Goal: Information Seeking & Learning: Learn about a topic

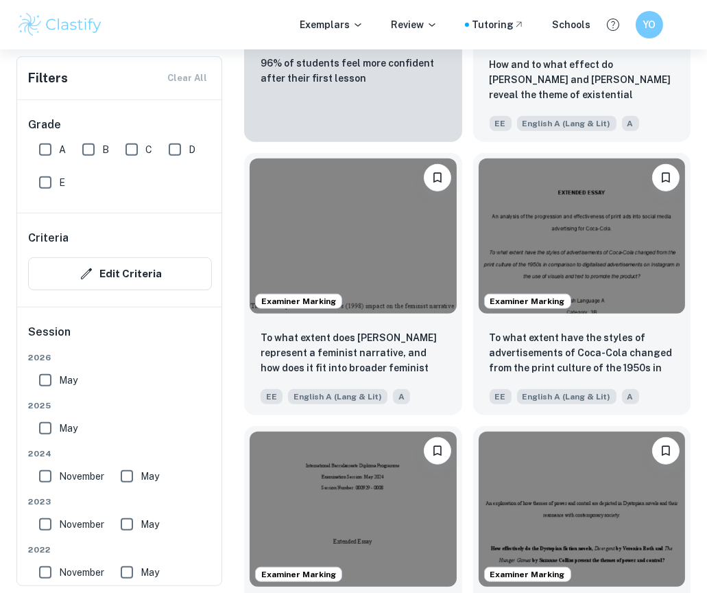
scroll to position [1338, 0]
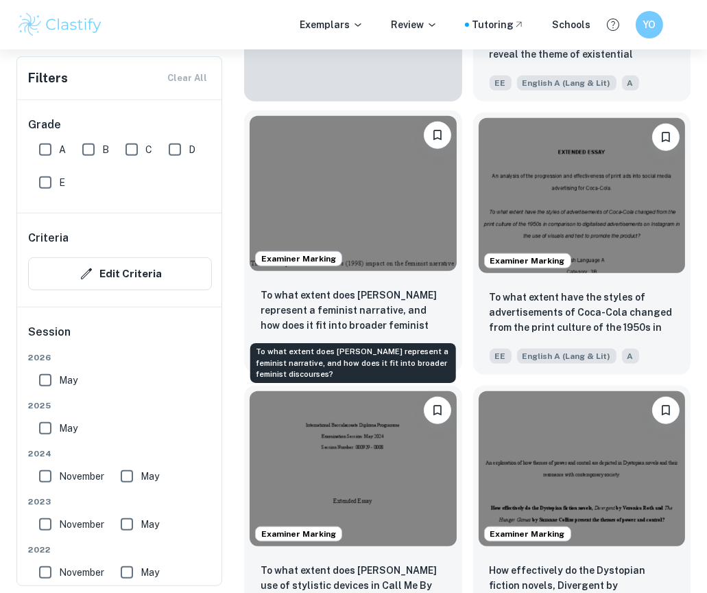
click at [342, 309] on p "To what extent does [PERSON_NAME] represent a feminist narrative, and how does …" at bounding box center [353, 310] width 185 height 47
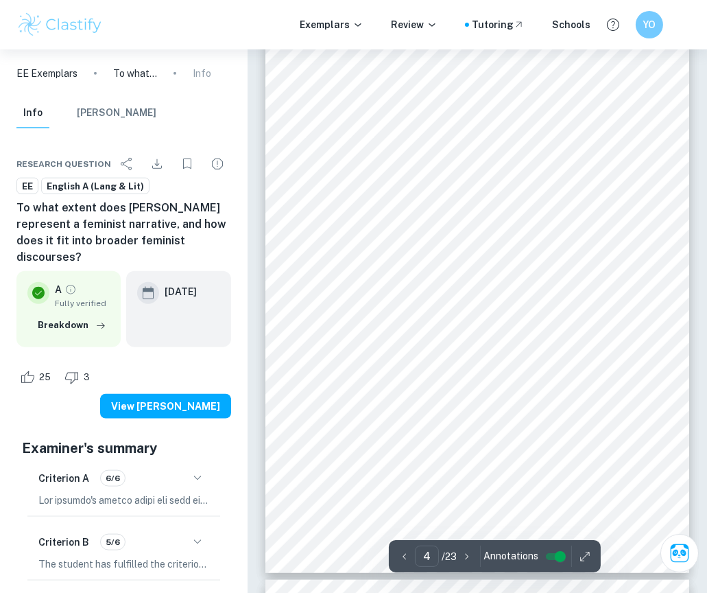
scroll to position [2076, 0]
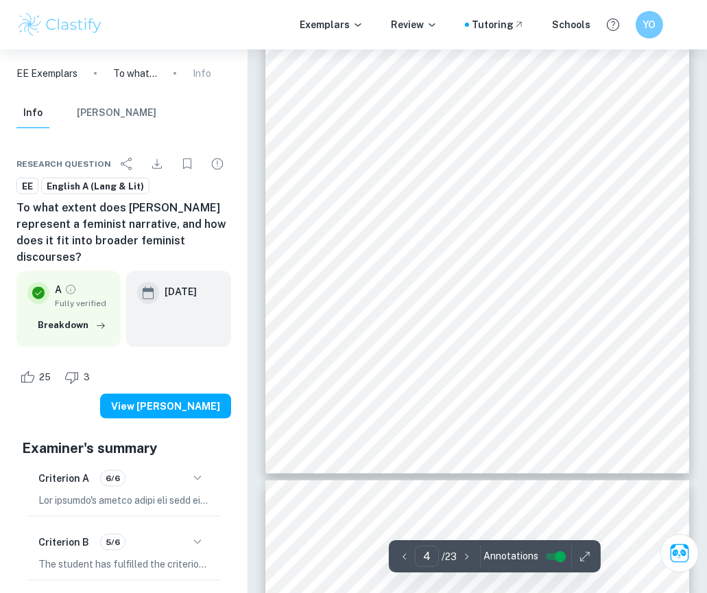
click at [399, 186] on div "4 Historical Context The original story of [PERSON_NAME] is dissimilar from the…" at bounding box center [477, 174] width 425 height 600
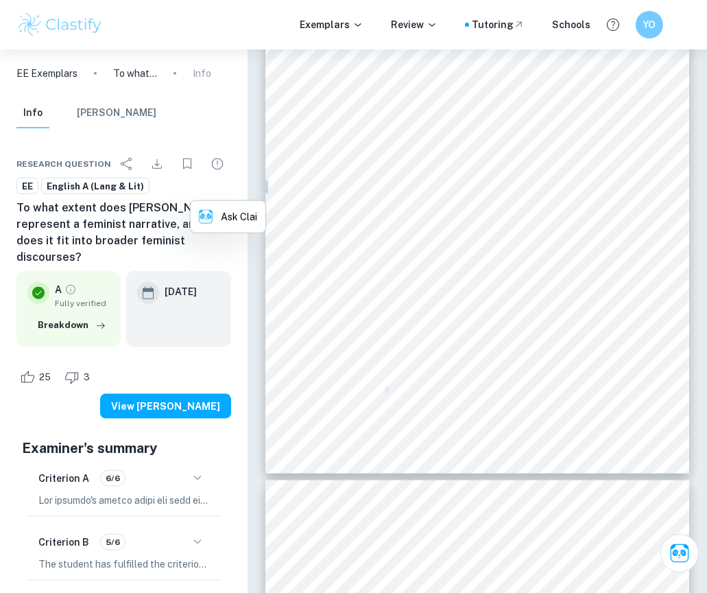
click at [399, 186] on div "4 Historical Context The original story of [PERSON_NAME] is dissimilar from the…" at bounding box center [477, 174] width 425 height 600
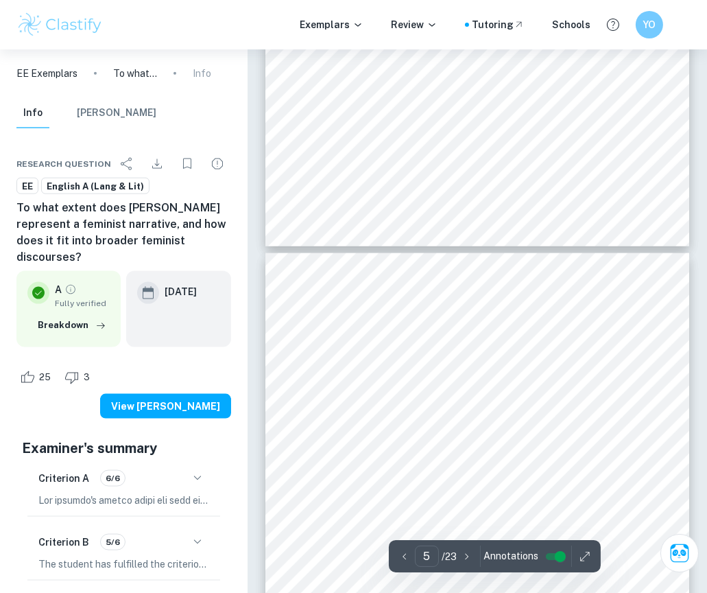
click at [425, 296] on span "8Western feminist9 discourse. The universalisation of Western feminism reinforc…" at bounding box center [473, 295] width 377 height 8
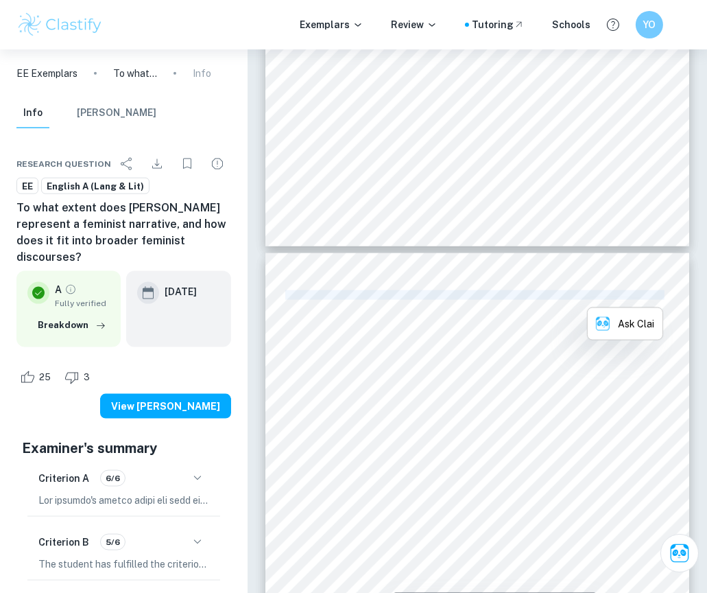
click at [425, 296] on span "8Western feminist9 discourse. The universalisation of Western feminism reinforc…" at bounding box center [473, 295] width 377 height 8
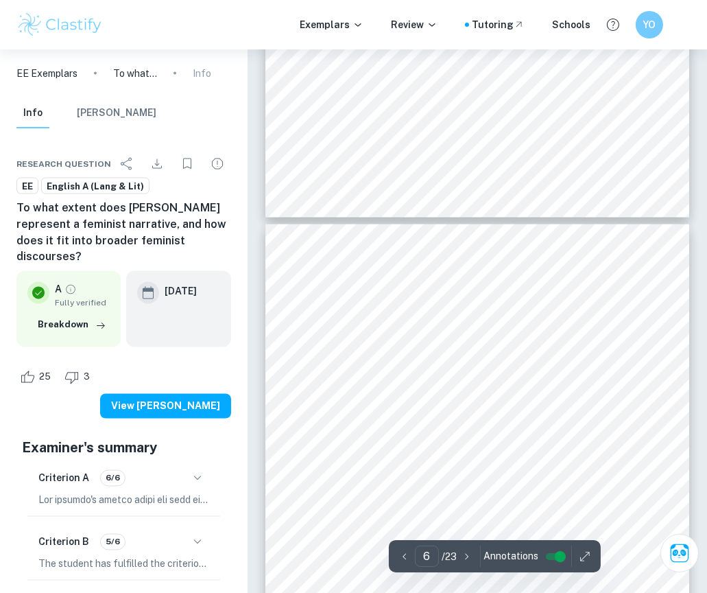
scroll to position [2943, 0]
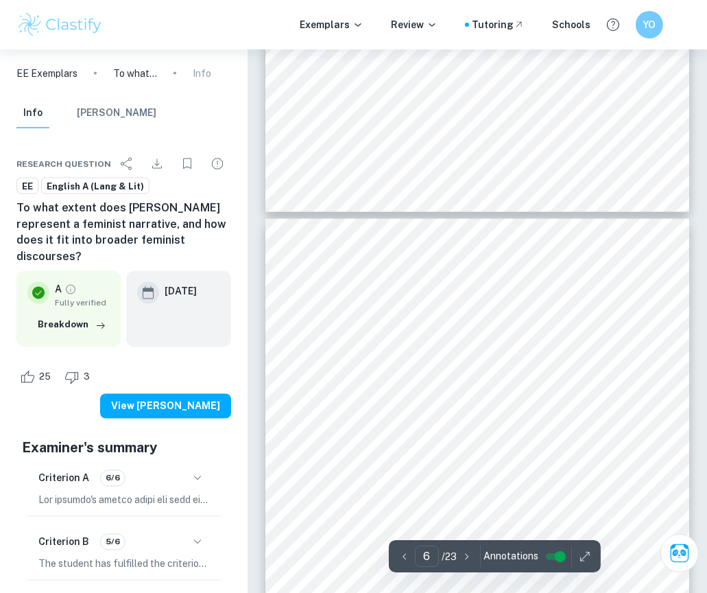
click at [425, 296] on span "The protagonist, [PERSON_NAME] is portrayed as a determined and resourceful you…" at bounding box center [497, 299] width 425 height 8
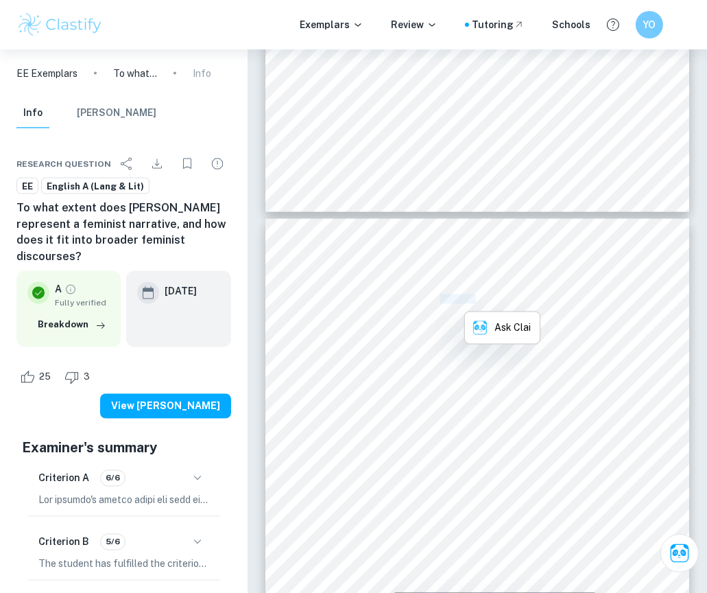
click at [425, 296] on span "The protagonist, [PERSON_NAME] is portrayed as a determined and resourceful you…" at bounding box center [497, 299] width 425 height 8
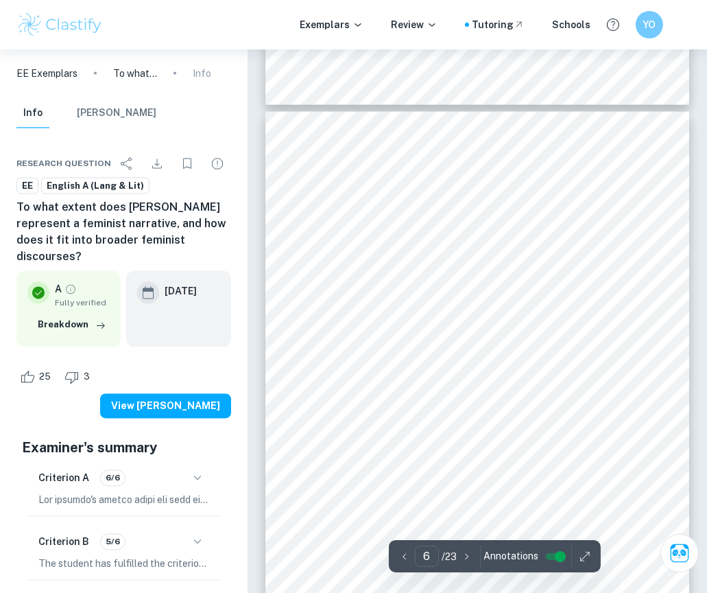
scroll to position [3070, 0]
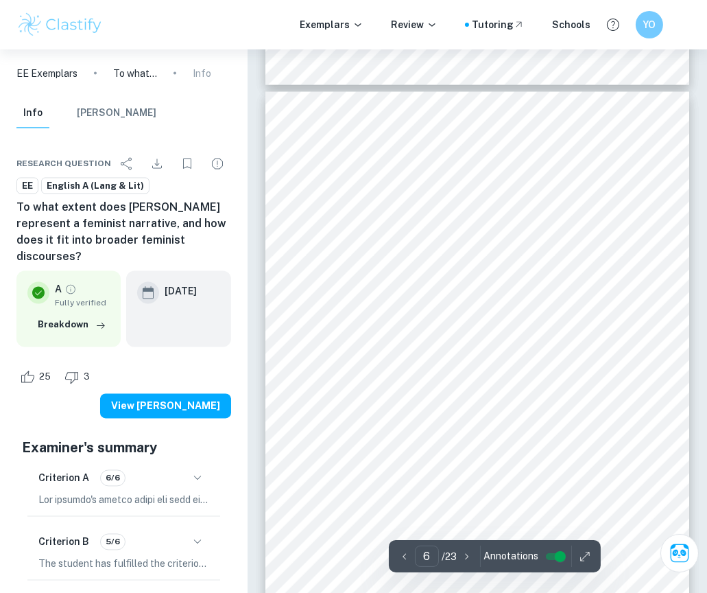
click at [528, 192] on span "honour to her family and prove herself against the patriarchal society. She is …" at bounding box center [467, 193] width 364 height 8
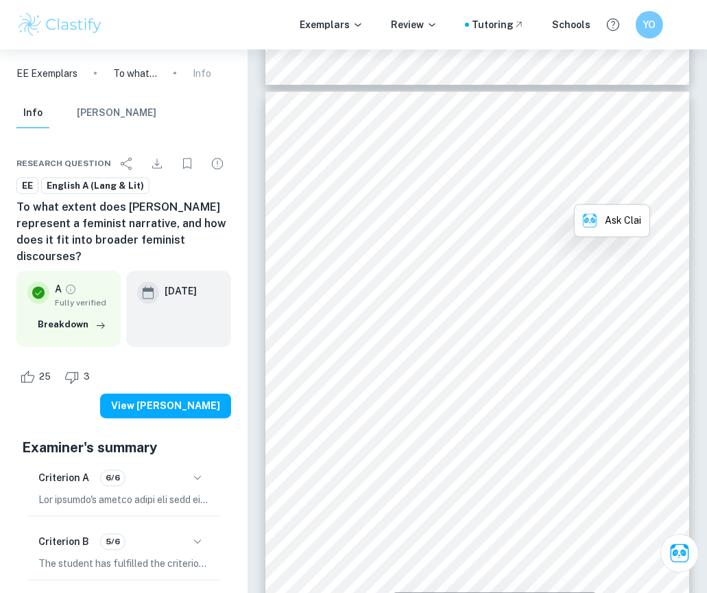
click at [528, 192] on span "honour to her family and prove herself against the patriarchal society. She is …" at bounding box center [467, 193] width 364 height 8
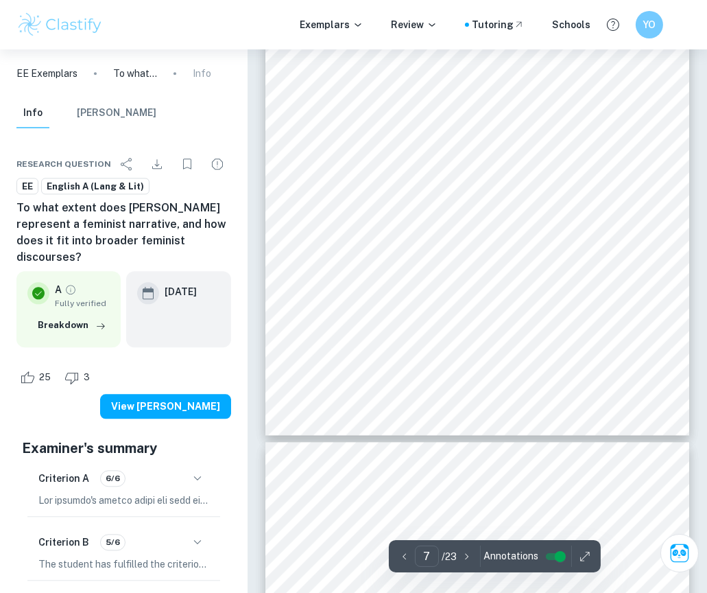
scroll to position [3937, 0]
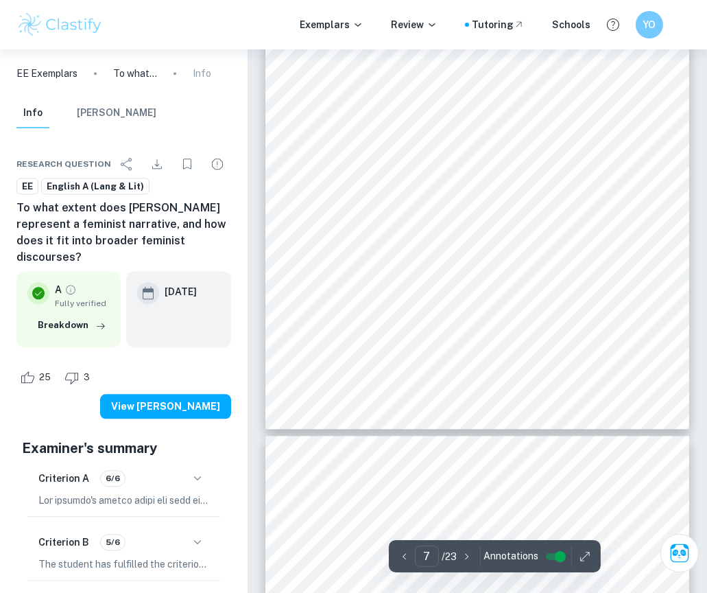
click at [425, 307] on span "lack of a desire to be a part of society9s expectations. The placement of the u…" at bounding box center [475, 309] width 381 height 8
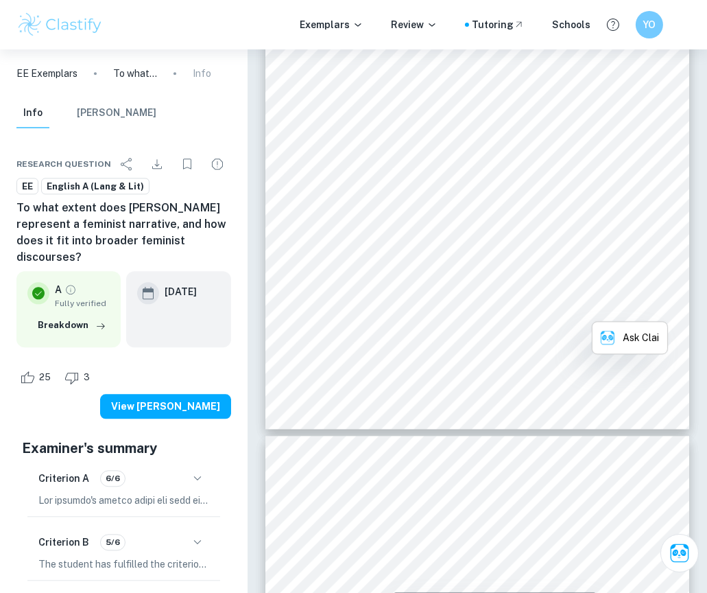
click at [425, 307] on span "lack of a desire to be a part of society9s expectations. The placement of the u…" at bounding box center [475, 309] width 381 height 8
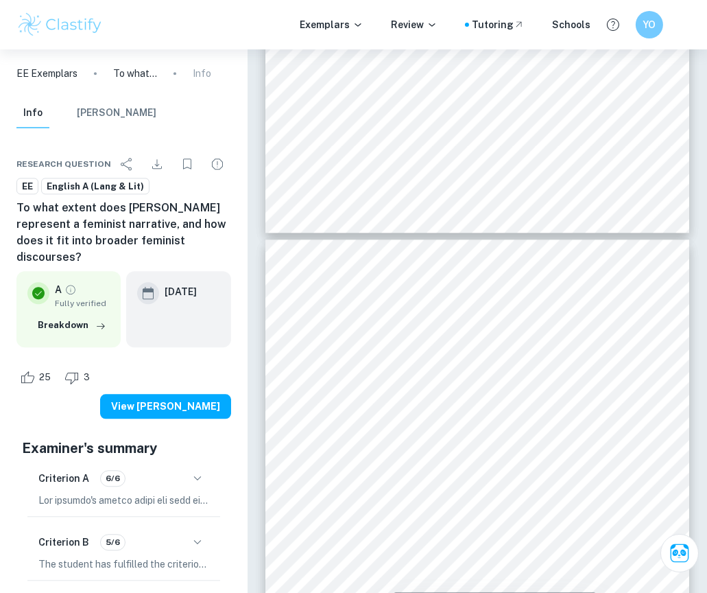
scroll to position [4135, 0]
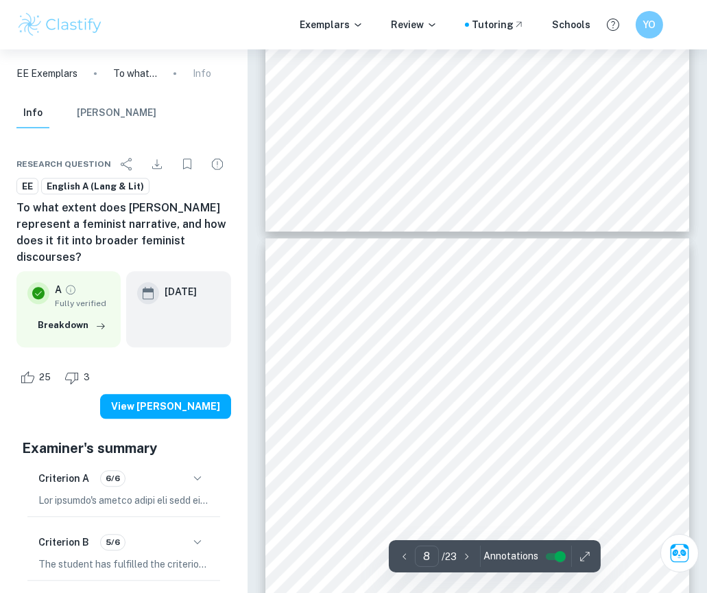
click at [574, 366] on div "8 powerful visual cue, suggesting the strength and resilience she possesses to …" at bounding box center [477, 538] width 425 height 600
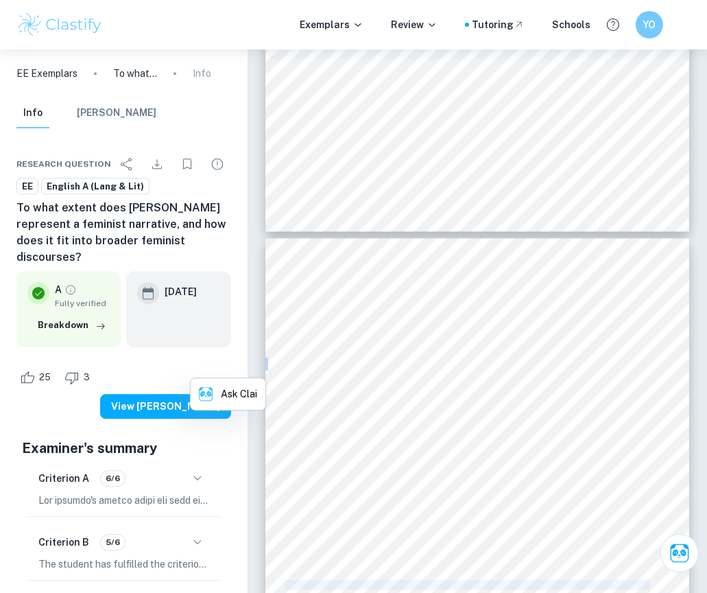
click at [574, 366] on div "8 powerful visual cue, suggesting the strength and resilience she possesses to …" at bounding box center [477, 538] width 425 height 600
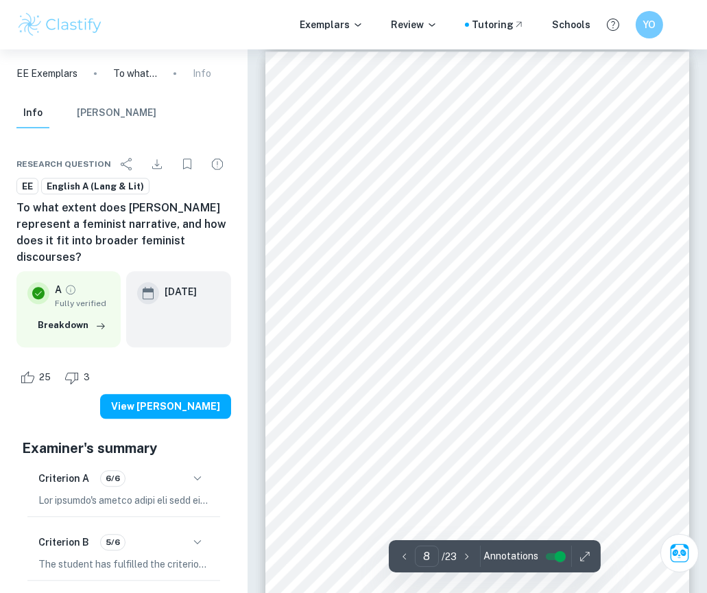
scroll to position [4331, 0]
click at [574, 347] on span "perseverance, key traits of her personality. The flower may also allude to the …" at bounding box center [473, 348] width 377 height 8
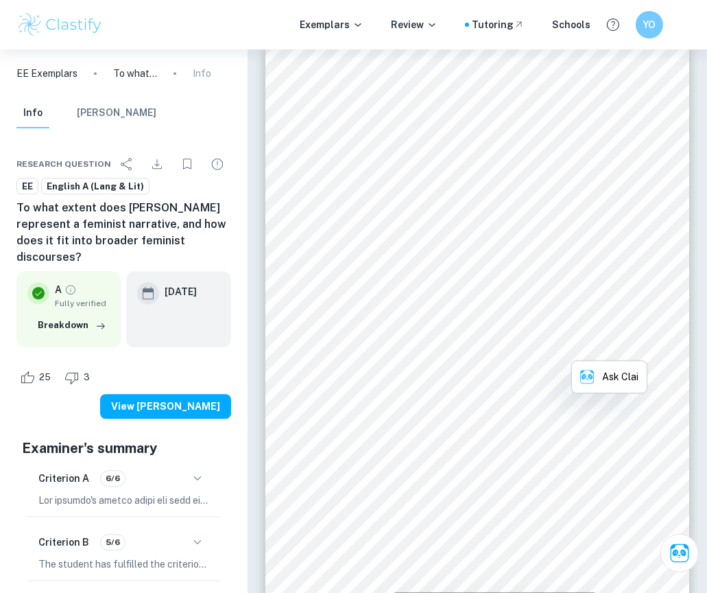
click at [574, 347] on span "perseverance, key traits of her personality. The flower may also allude to the …" at bounding box center [473, 348] width 377 height 8
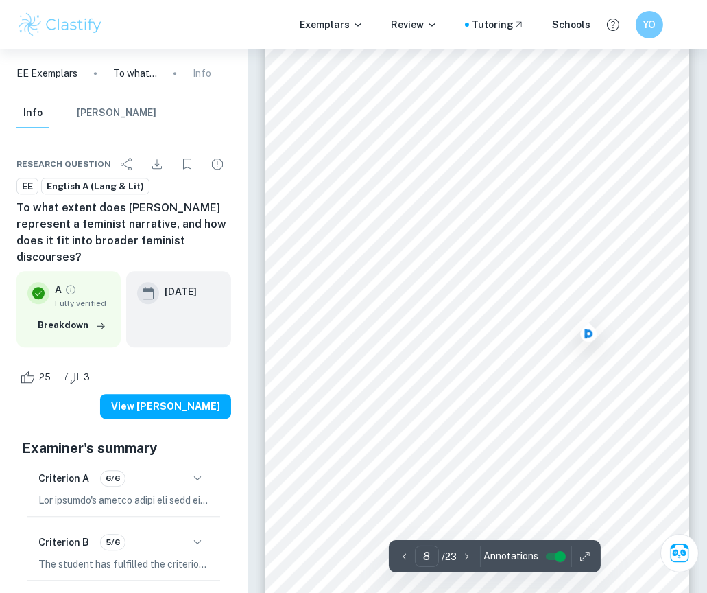
scroll to position [4394, 0]
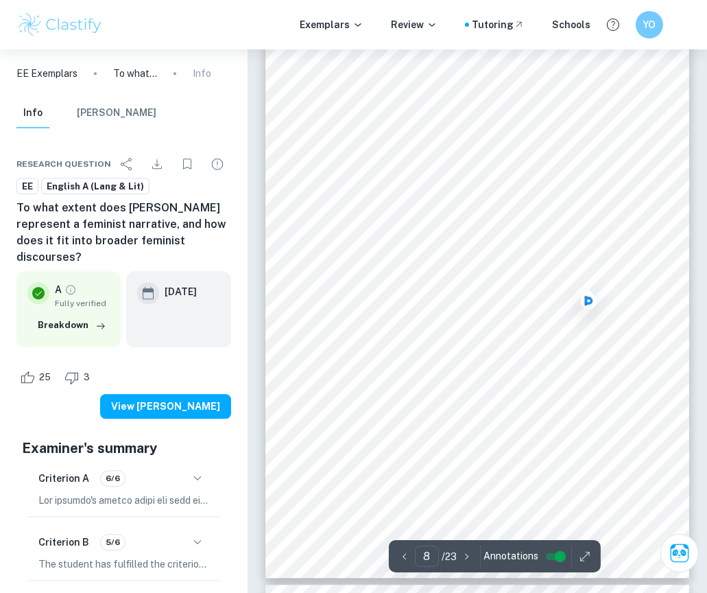
click at [574, 347] on span "flower, the narrative challenges the actual notion of being masculine. It forti…" at bounding box center [469, 345] width 368 height 8
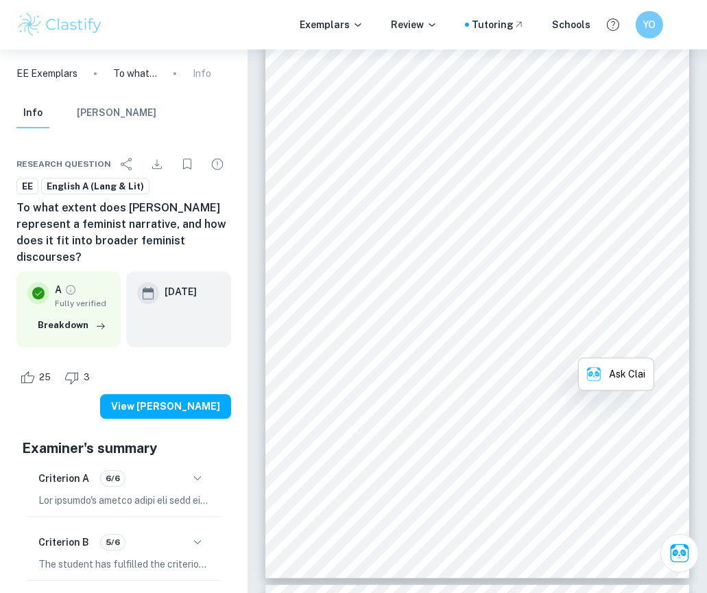
click at [574, 347] on span "flower, the narrative challenges the actual notion of being masculine. It forti…" at bounding box center [469, 345] width 368 height 8
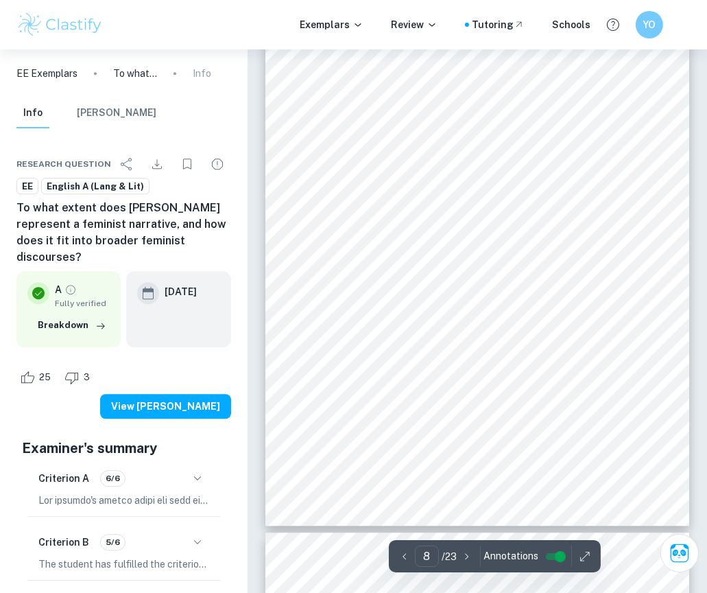
scroll to position [4447, 0]
click at [543, 358] on div "8 powerful visual cue, suggesting the strength and resilience she possesses to …" at bounding box center [477, 226] width 425 height 600
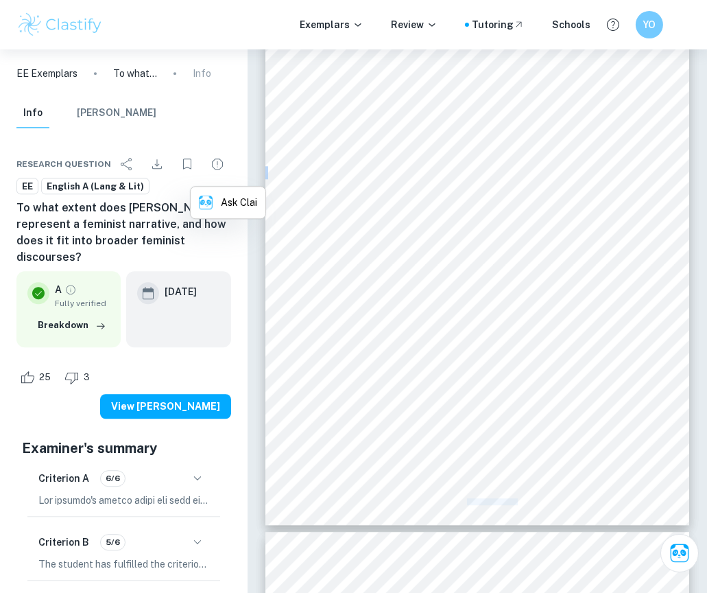
click at [543, 358] on div "8 powerful visual cue, suggesting the strength and resilience she possesses to …" at bounding box center [477, 226] width 425 height 600
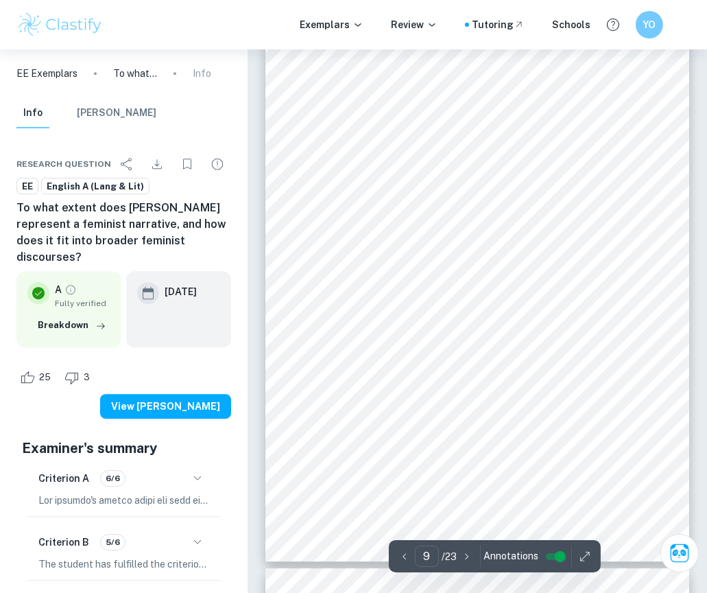
scroll to position [5013, 0]
click at [621, 289] on div "9 Mulan9s Disguise & Determination Mulan9s disguise as a man challenges deeply …" at bounding box center [477, 266] width 425 height 600
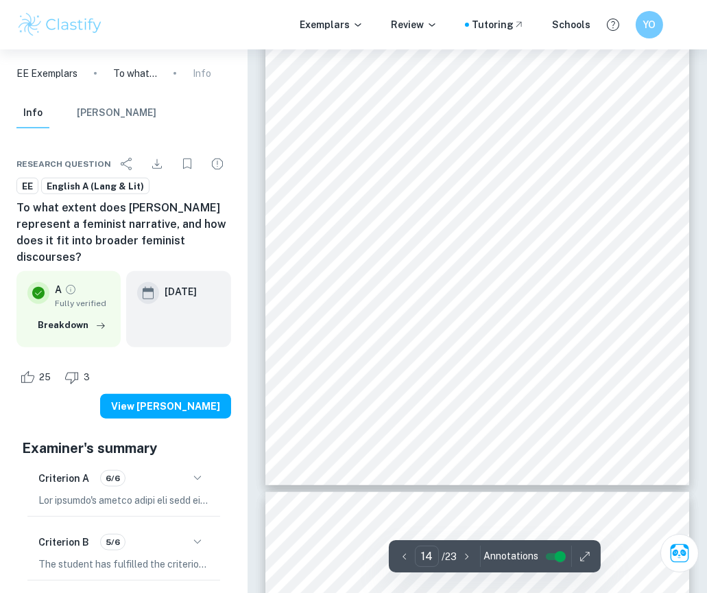
scroll to position [8167, 0]
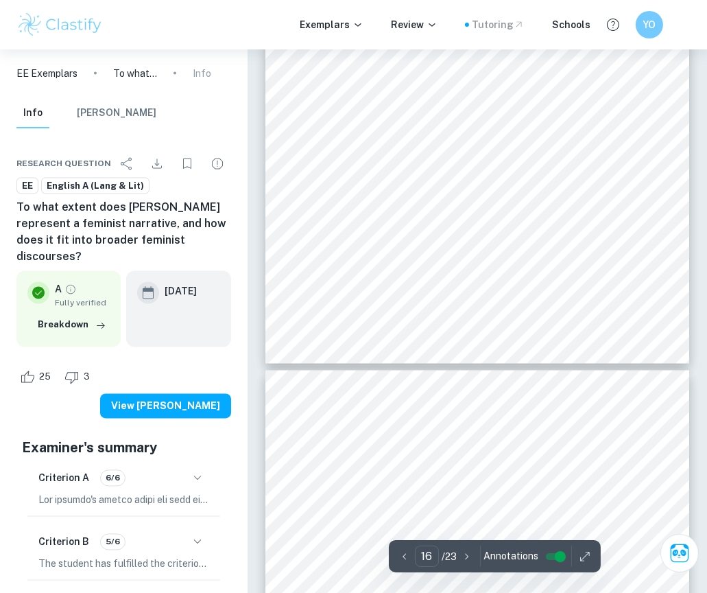
type input "20"
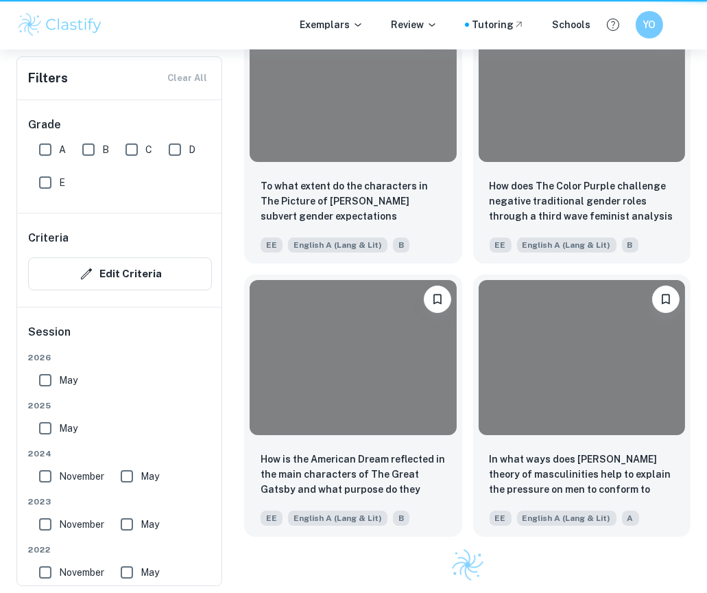
scroll to position [1338, 0]
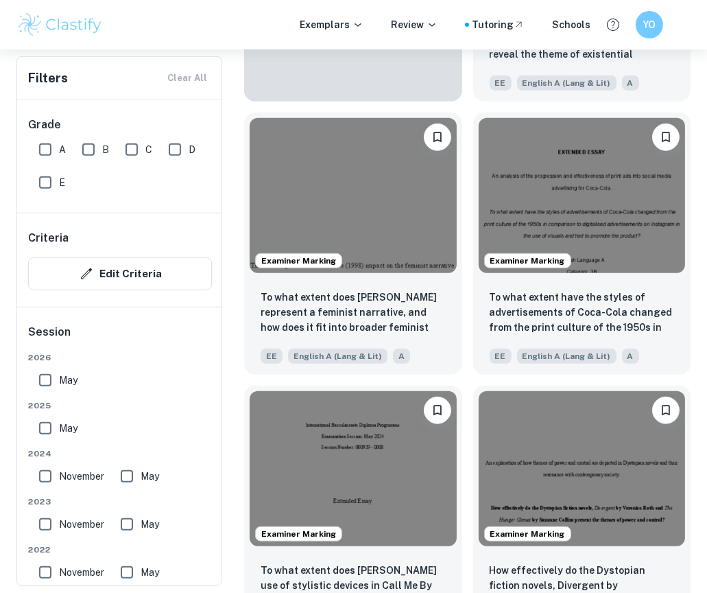
click at [465, 372] on div "Examiner Marking To what extent have the styles of advertisements of Coca-Cola …" at bounding box center [576, 238] width 229 height 273
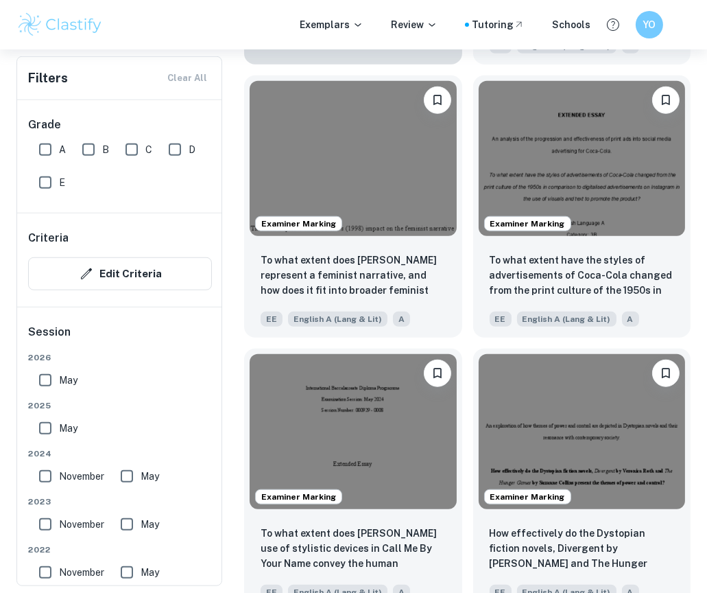
scroll to position [1513, 0]
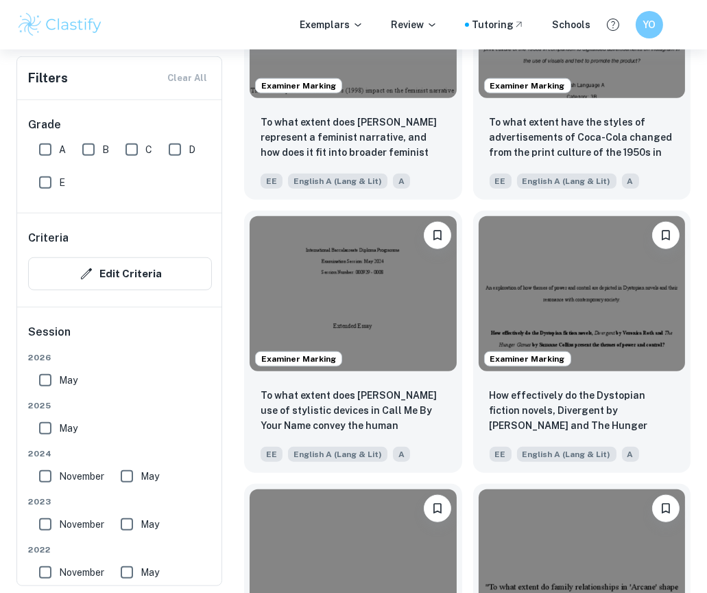
click at [465, 372] on div "Examiner Marking How effectively do the Dystopian fiction novels, Divergent by …" at bounding box center [576, 336] width 229 height 273
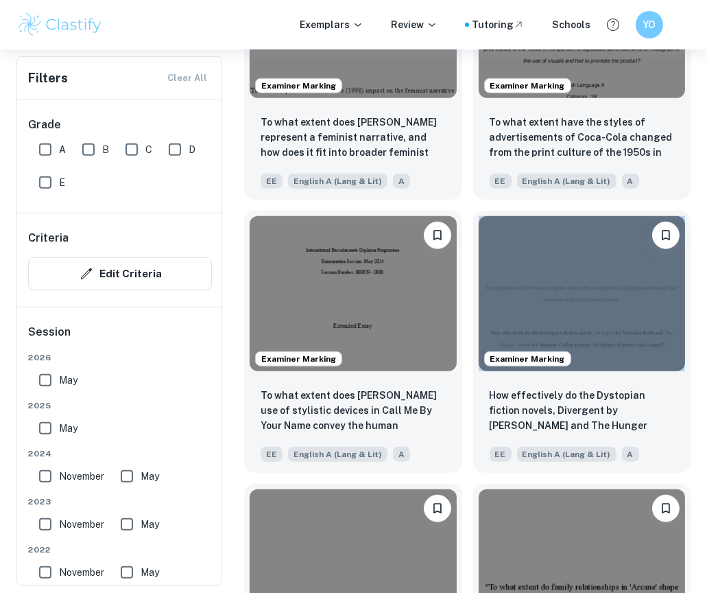
click at [465, 372] on div "Examiner Marking How effectively do the Dystopian fiction novels, Divergent by …" at bounding box center [576, 336] width 229 height 273
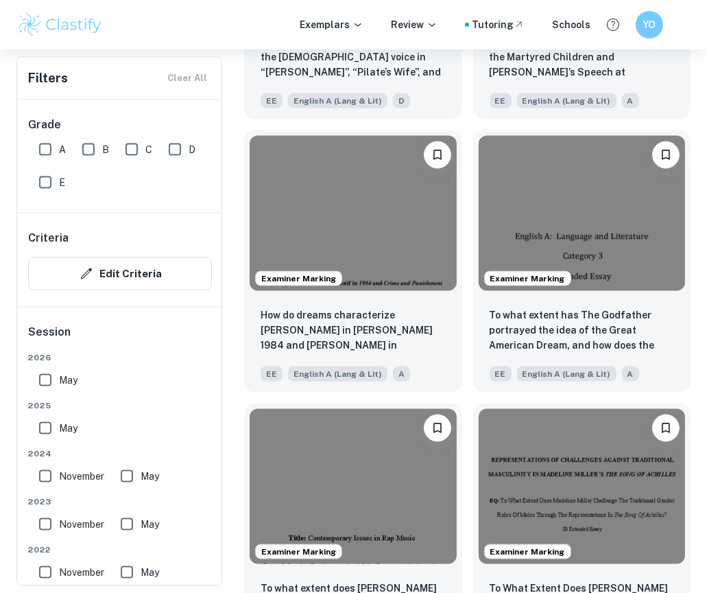
scroll to position [2412, 0]
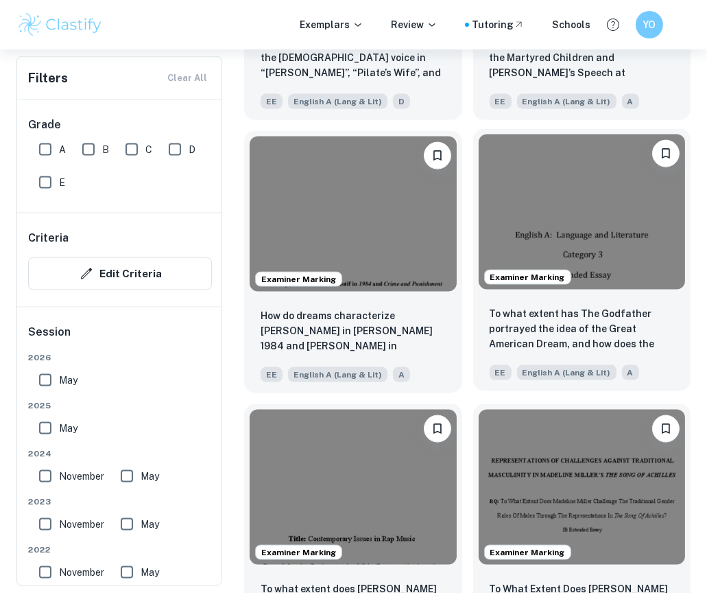
click at [493, 315] on p "To what extent has The Godfather portrayed the idea of the Great American Dream…" at bounding box center [582, 329] width 185 height 47
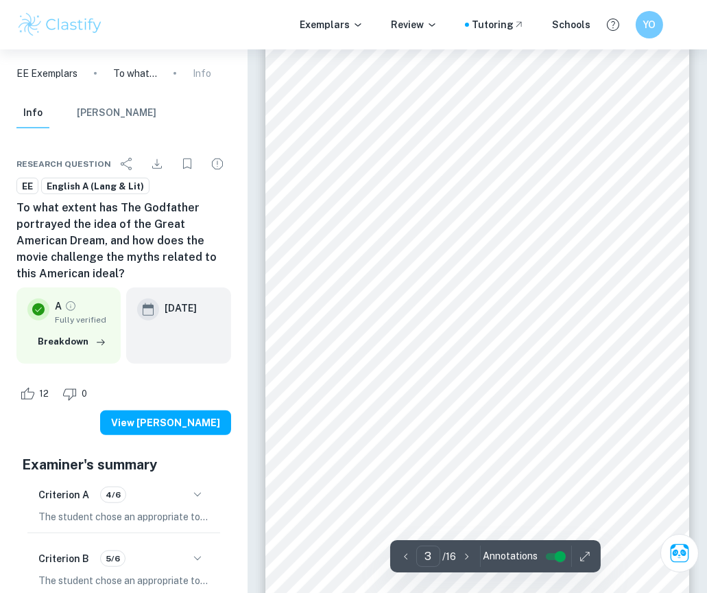
scroll to position [1318, 0]
click at [283, 336] on div "3 INTRODUCTION [PERSON_NAME] The Godfather is widely considered to be the most …" at bounding box center [477, 329] width 425 height 600
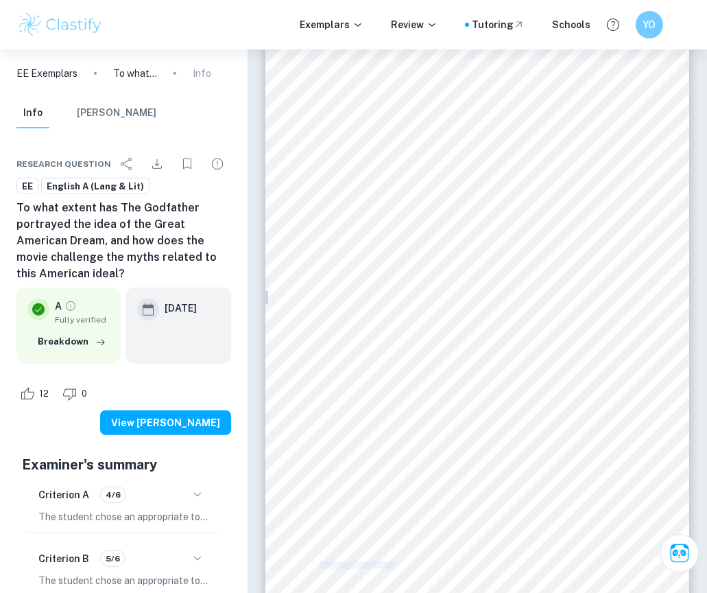
click at [283, 336] on div "3 INTRODUCTION [PERSON_NAME] The Godfather is widely considered to be the most …" at bounding box center [477, 329] width 425 height 600
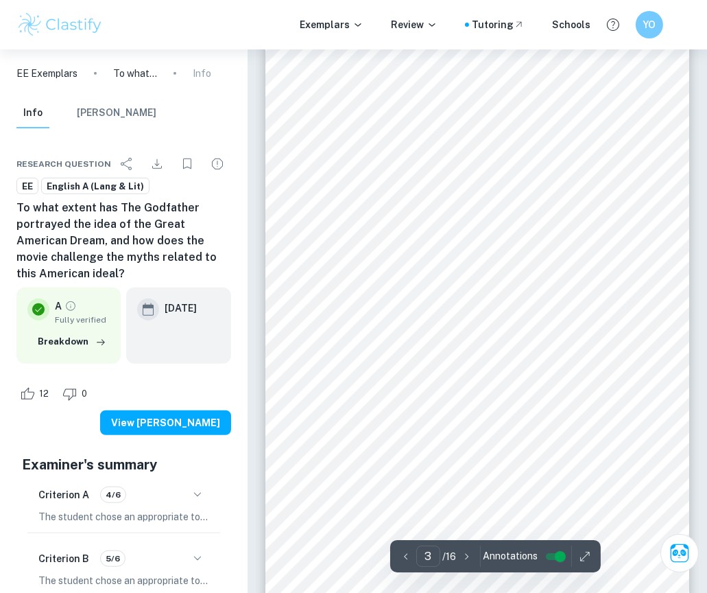
click at [301, 367] on div "3 INTRODUCTION [PERSON_NAME] The Godfather is widely considered to be the most …" at bounding box center [477, 329] width 425 height 600
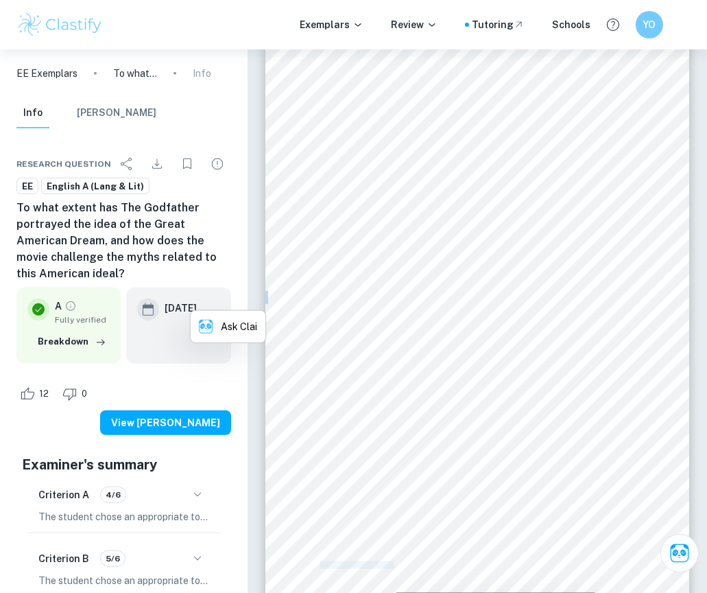
click at [301, 367] on div "3 INTRODUCTION [PERSON_NAME] The Godfather is widely considered to be the most …" at bounding box center [477, 329] width 425 height 600
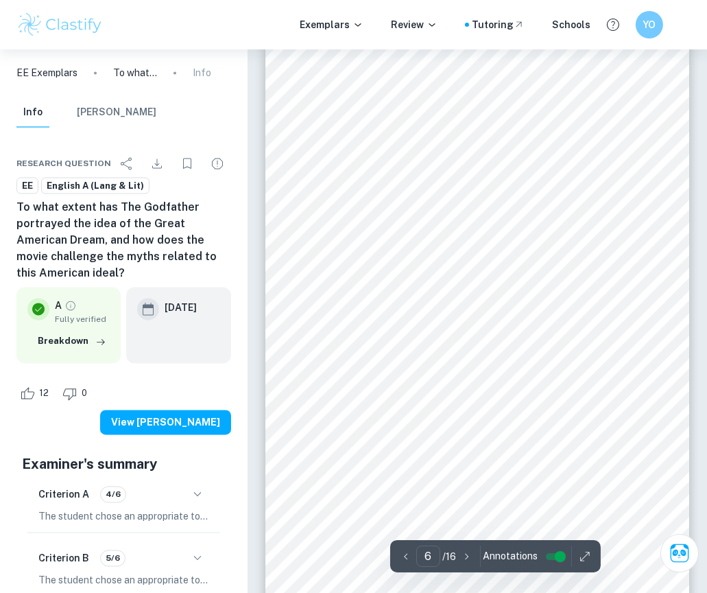
scroll to position [3163, 0]
click at [345, 351] on span "corruption, is no immoral man. He also states that “a man who doesn’t spend tim…" at bounding box center [476, 354] width 321 height 8
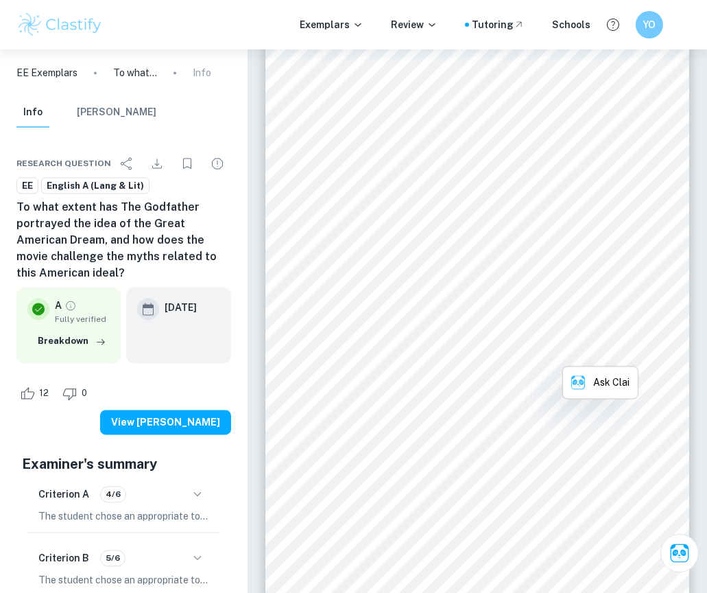
click at [345, 351] on span "corruption, is no immoral man. He also states that “a man who doesn’t spend tim…" at bounding box center [476, 354] width 321 height 8
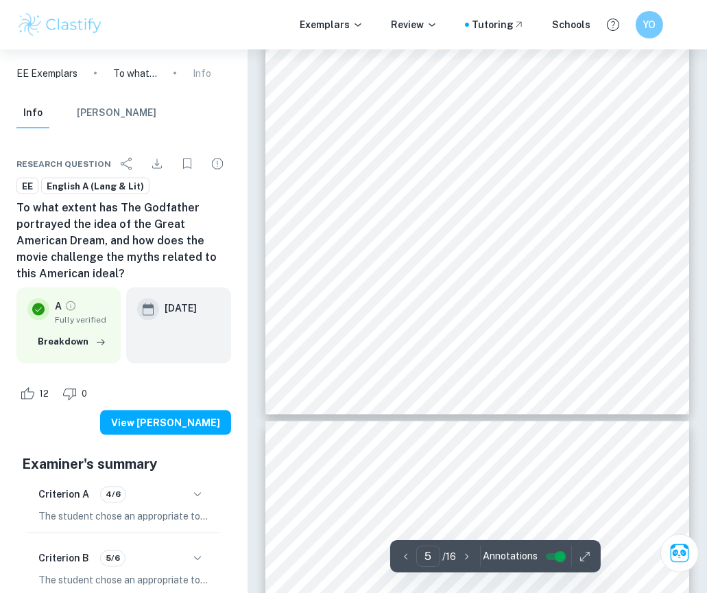
scroll to position [2685, 0]
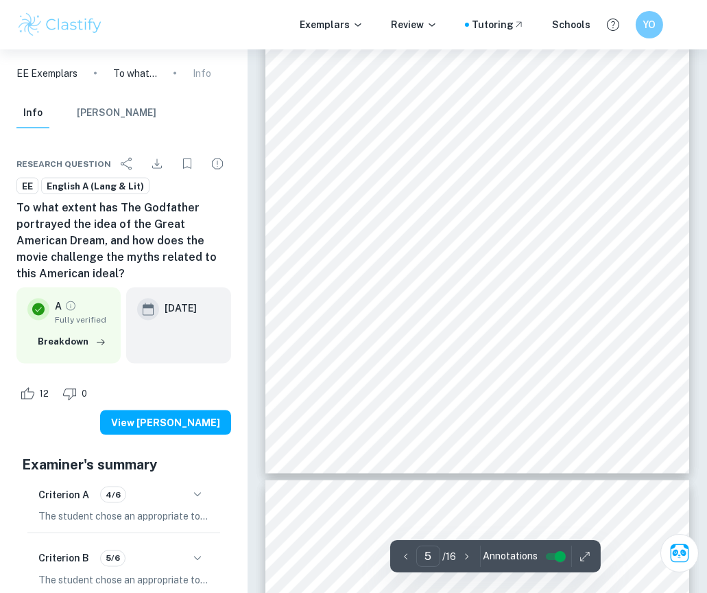
click at [279, 295] on div "5 ANALYSIS The Corleone Family [PERSON_NAME] (1976) 4 stated that in The Godfat…" at bounding box center [477, 174] width 425 height 600
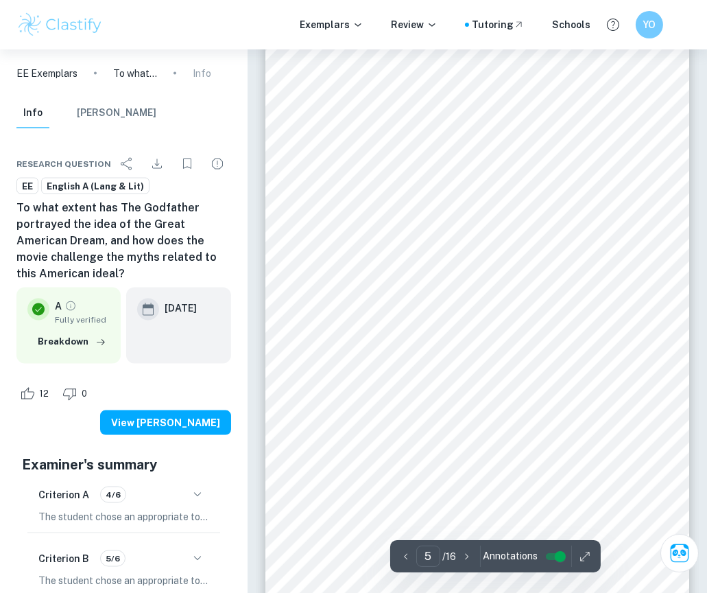
scroll to position [2548, 0]
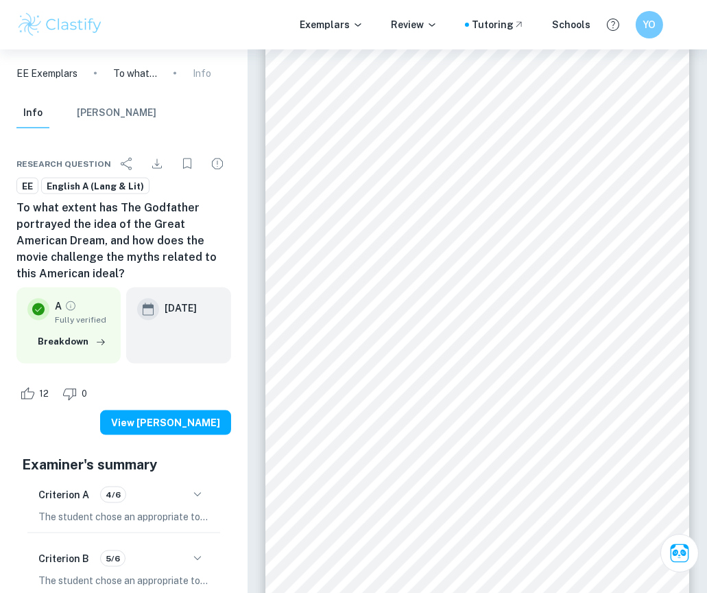
click at [279, 295] on div "5 ANALYSIS The Corleone Family [PERSON_NAME] (1976) 4 stated that in The Godfat…" at bounding box center [477, 310] width 425 height 600
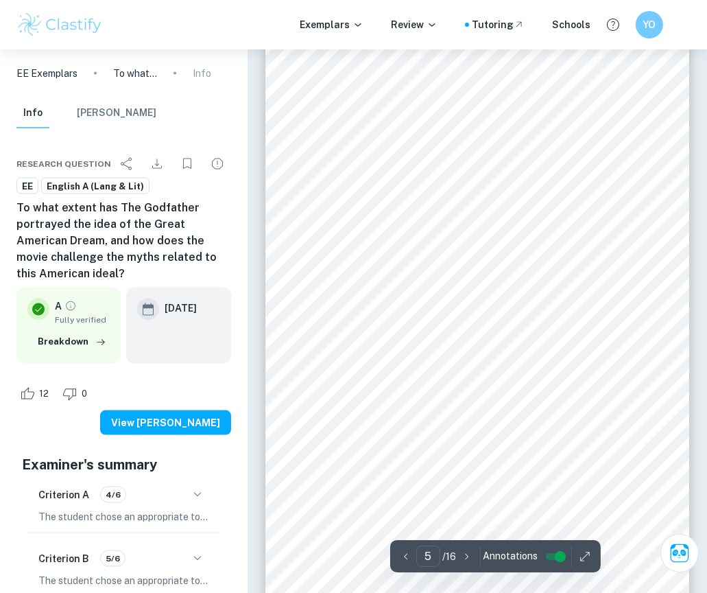
click at [449, 257] on span "his daughter and family ‘justice’ by killing the two men who assaulted his daug…" at bounding box center [476, 261] width 320 height 8
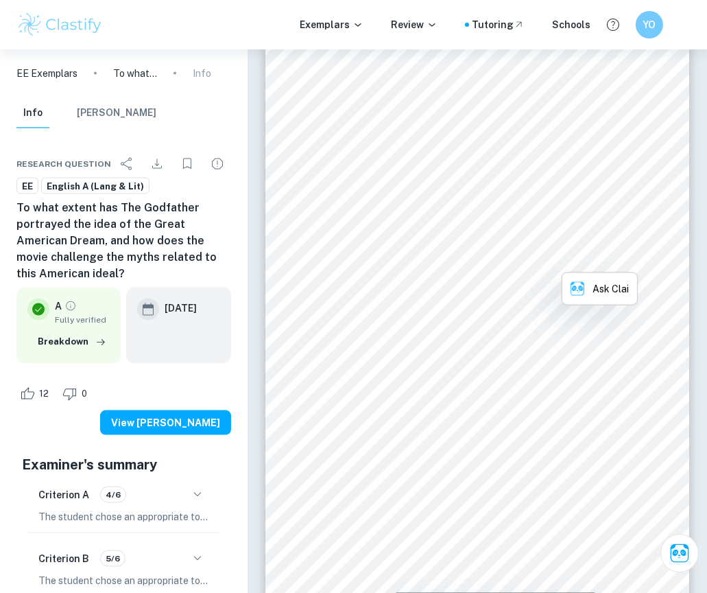
click at [449, 257] on span "his daughter and family ‘justice’ by killing the two men who assaulted his daug…" at bounding box center [476, 261] width 320 height 8
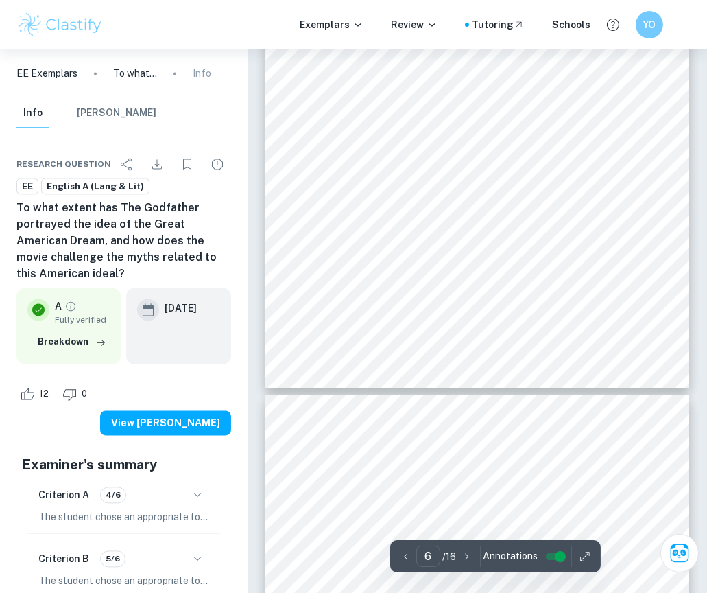
type input "7"
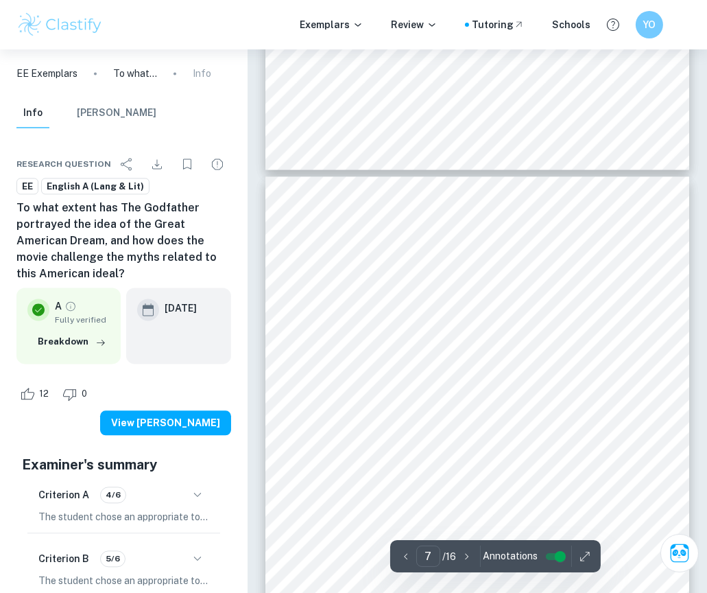
scroll to position [3791, 0]
